Goal: Task Accomplishment & Management: Use online tool/utility

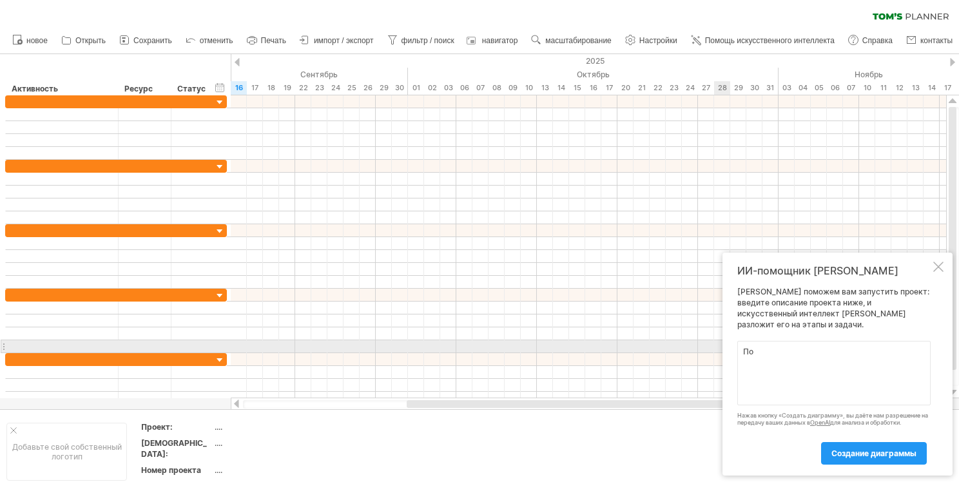
type textarea "П"
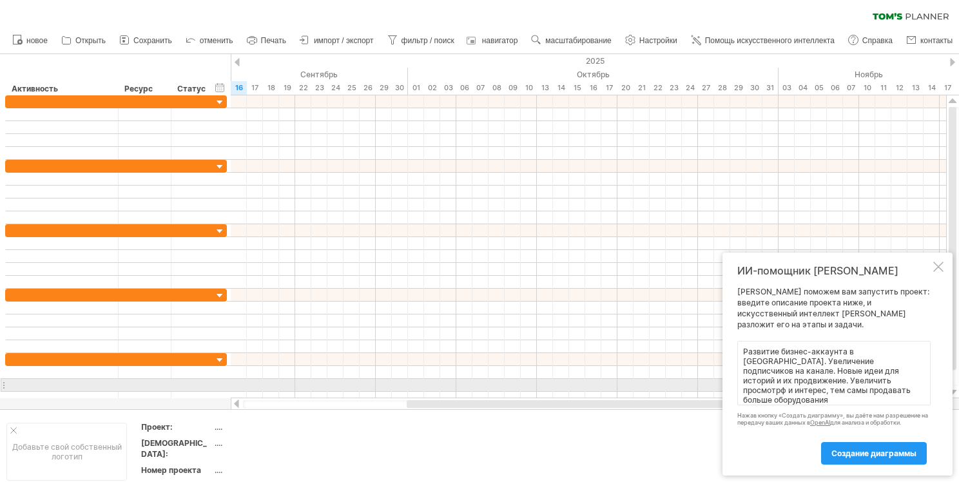
click at [828, 381] on textarea "Развитие бизнес-аккаунта в [GEOGRAPHIC_DATA]. Увеличение подписчиков на канале.…" at bounding box center [834, 373] width 193 height 64
click at [908, 384] on textarea "Развитие бизнес-аккаунта в [GEOGRAPHIC_DATA]. Увеличение подписчиков на канале.…" at bounding box center [834, 373] width 193 height 64
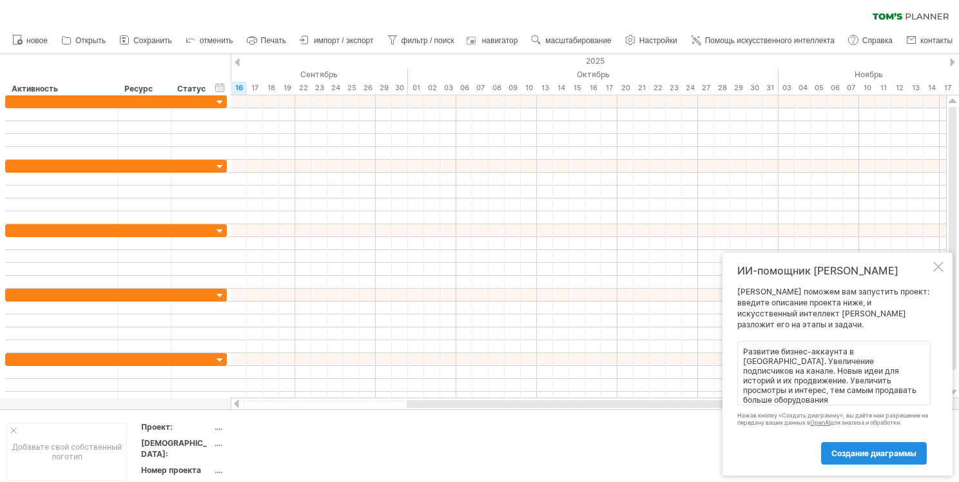
type textarea "Развитие бизнес-аккаунта в [GEOGRAPHIC_DATA]. Увеличение подписчиков на канале.…"
click at [840, 460] on link "создание диаграммы" at bounding box center [874, 453] width 106 height 23
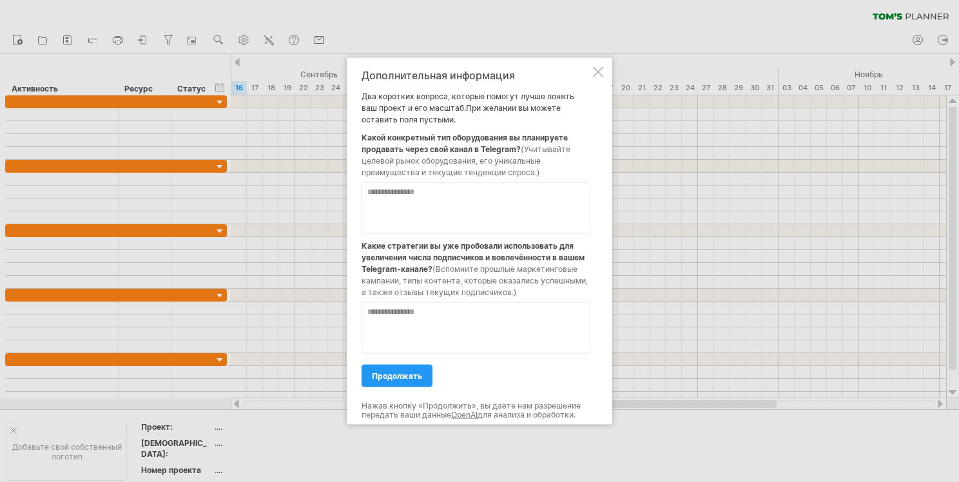
click at [477, 207] on textarea at bounding box center [476, 208] width 229 height 52
type textarea "**********"
click at [509, 333] on textarea at bounding box center [476, 328] width 229 height 52
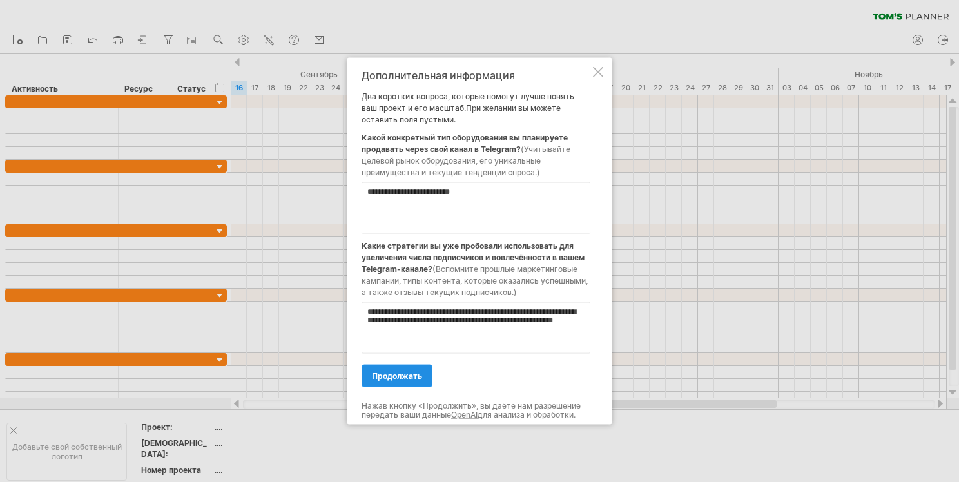
type textarea "**********"
click at [404, 377] on ya-tr-span "продолжать" at bounding box center [397, 376] width 50 height 10
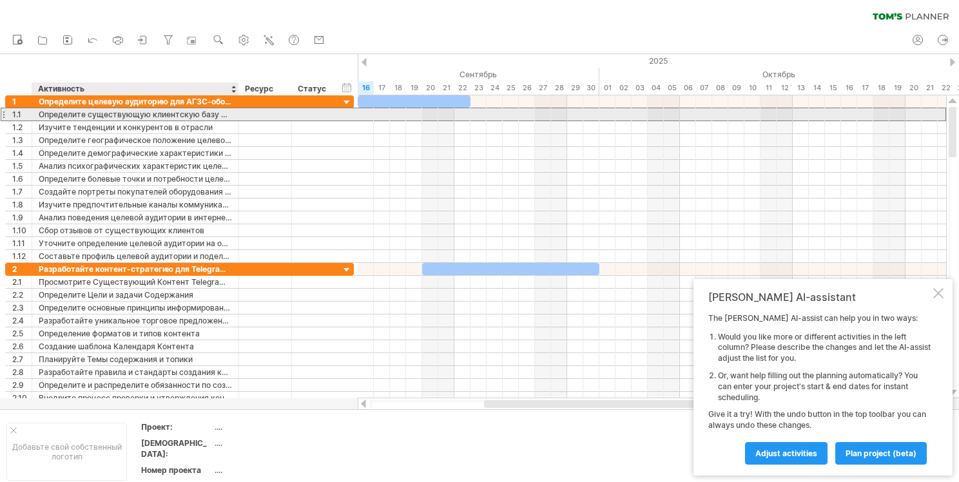
click at [79, 115] on ya-tr-span "Определите существующую клиентскую базу для АГЗС-оборудования" at bounding box center [177, 115] width 277 height 10
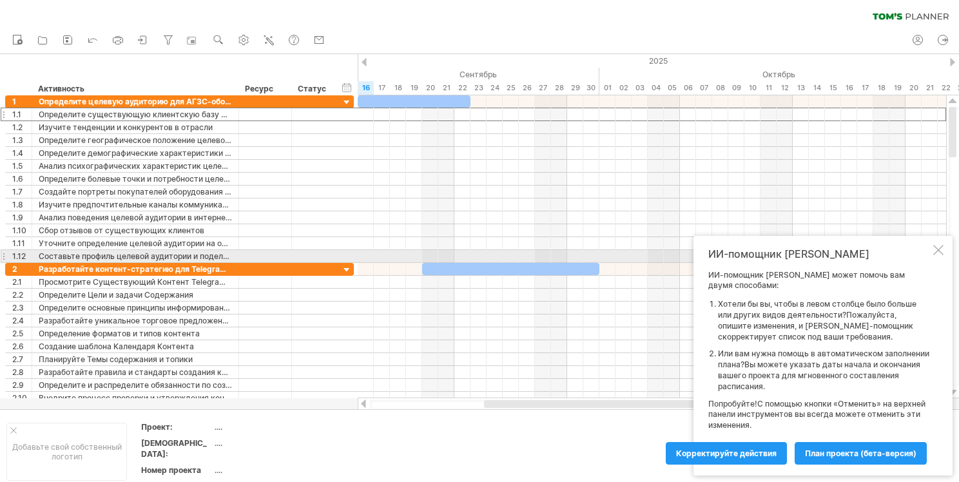
click at [945, 258] on div "ИИ-помощник [PERSON_NAME]-помощник [PERSON_NAME] может помочь вам двумя способа…" at bounding box center [823, 356] width 259 height 240
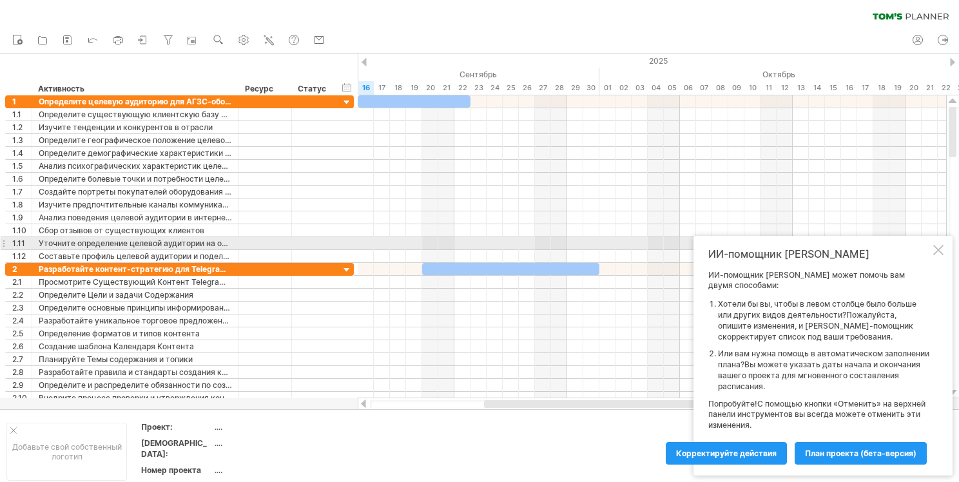
click at [946, 247] on div "ИИ-помощник [PERSON_NAME]-помощник [PERSON_NAME] может помочь вам двумя способа…" at bounding box center [823, 356] width 259 height 240
click at [939, 250] on div at bounding box center [939, 250] width 10 height 10
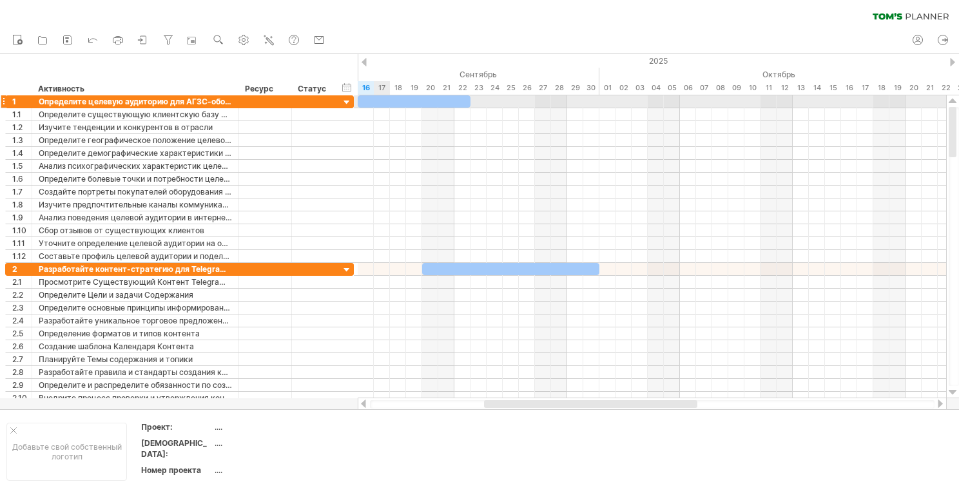
click at [377, 100] on div at bounding box center [414, 101] width 113 height 12
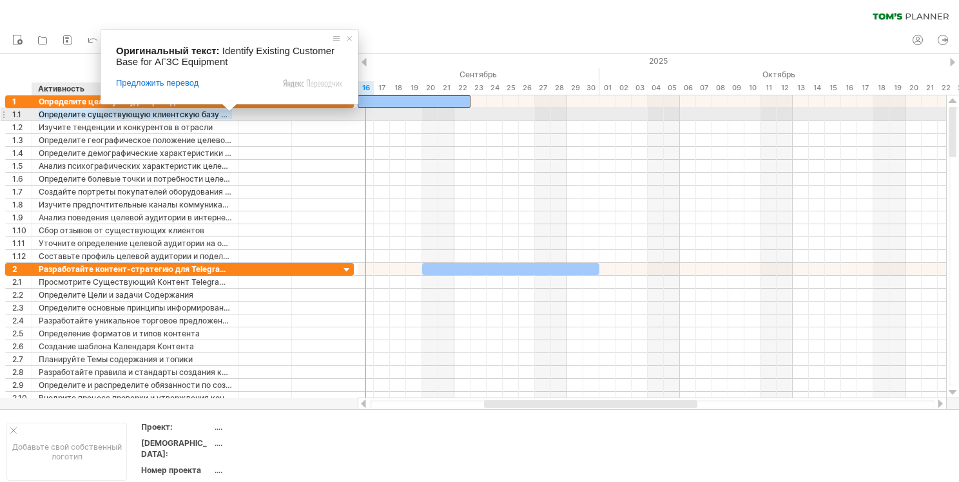
click at [206, 116] on ya-tr-span "Определите существующую клиентскую базу для АГЗС-оборудования" at bounding box center [177, 115] width 277 height 10
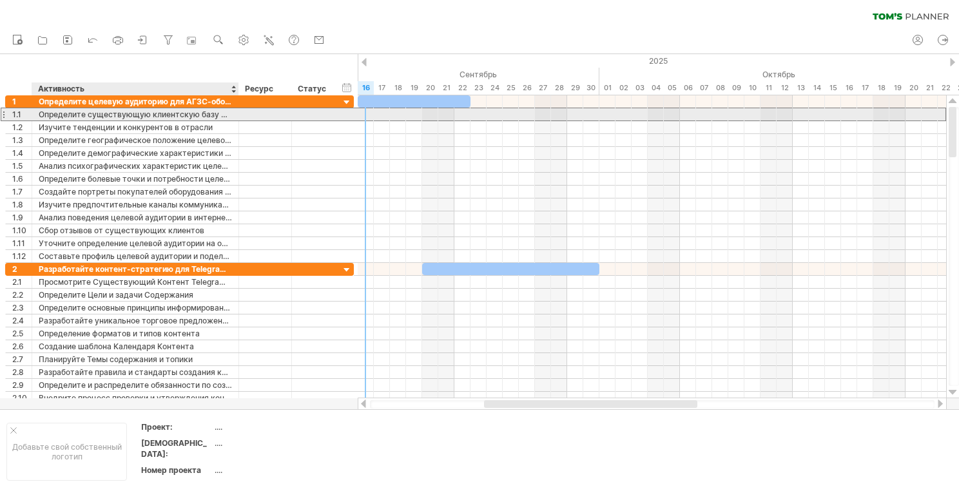
click at [206, 116] on ya-tr-span "Определите существующую клиентскую базу для АГЗС-оборудования" at bounding box center [177, 115] width 277 height 10
